Goal: Navigation & Orientation: Understand site structure

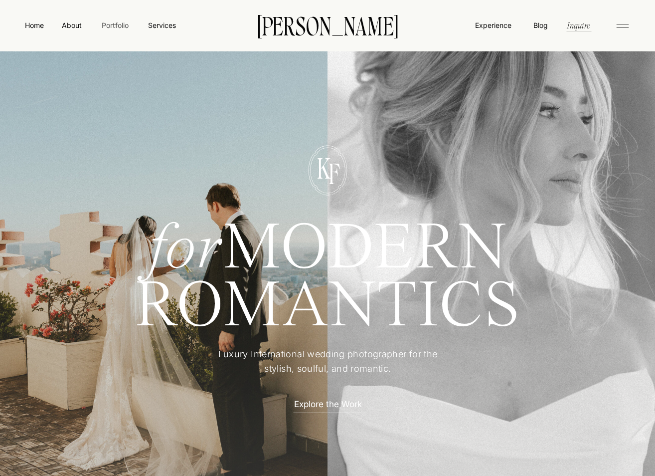
click at [113, 24] on nav "Portfolio" at bounding box center [114, 25] width 35 height 10
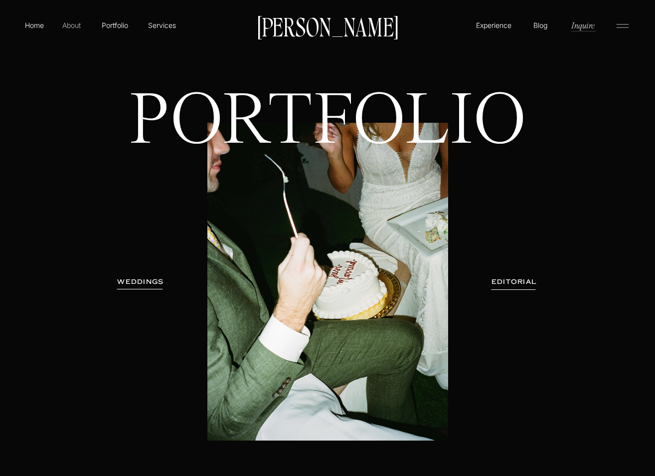
click at [72, 24] on p "About" at bounding box center [71, 25] width 22 height 10
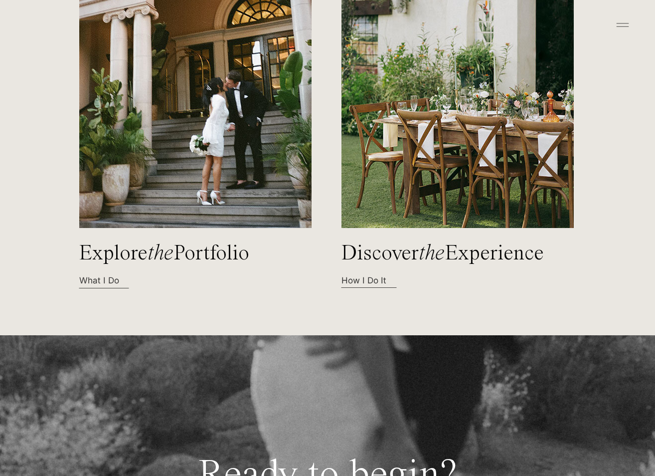
scroll to position [3001, 0]
drag, startPoint x: 72, startPoint y: 250, endPoint x: 167, endPoint y: 279, distance: 99.0
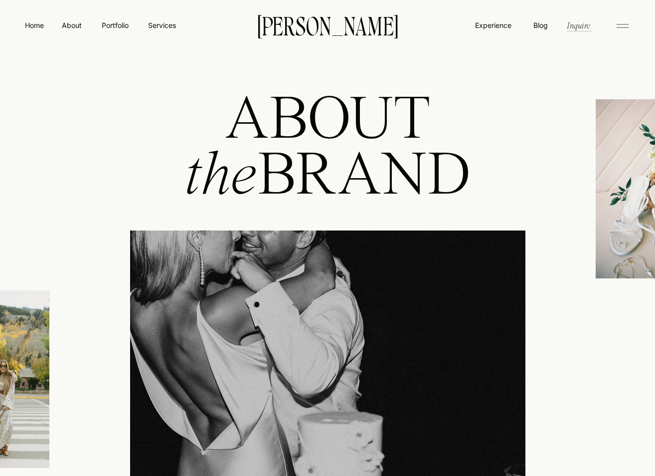
scroll to position [0, 0]
click at [363, 18] on p "[PERSON_NAME]" at bounding box center [327, 24] width 171 height 21
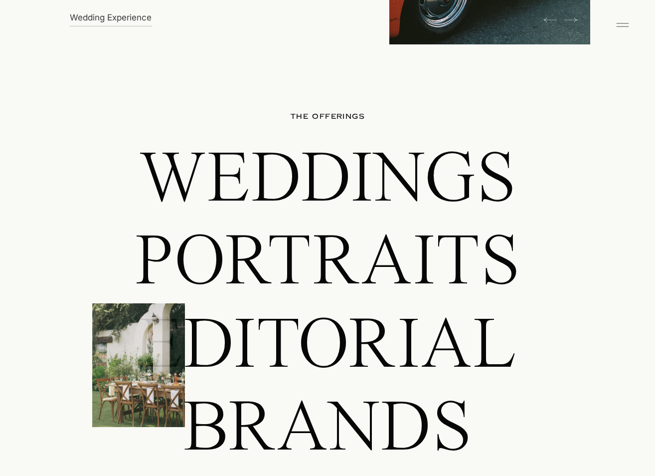
scroll to position [834, 0]
